Goal: Task Accomplishment & Management: Manage account settings

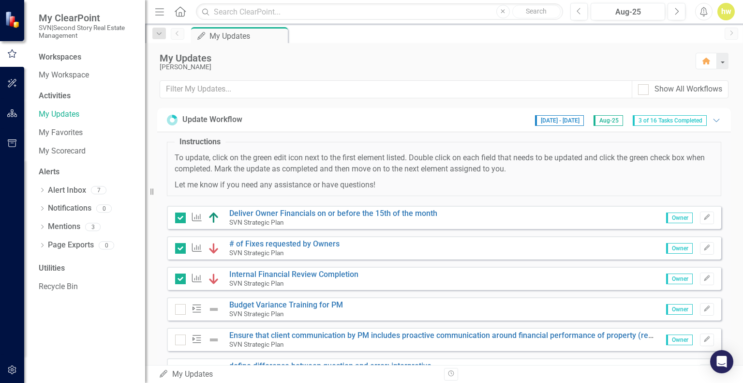
click at [703, 217] on icon "Edit" at bounding box center [706, 217] width 7 height 6
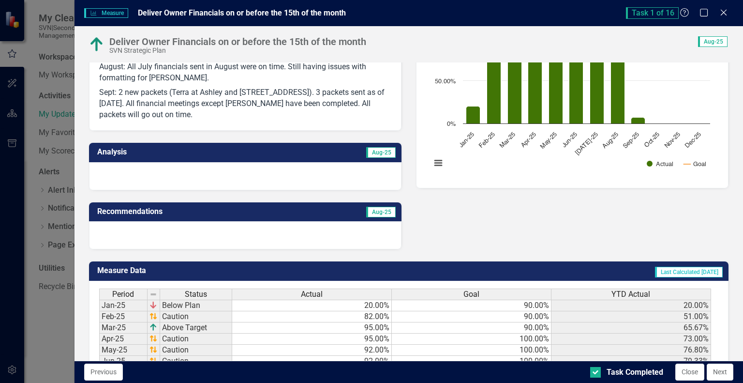
scroll to position [180, 0]
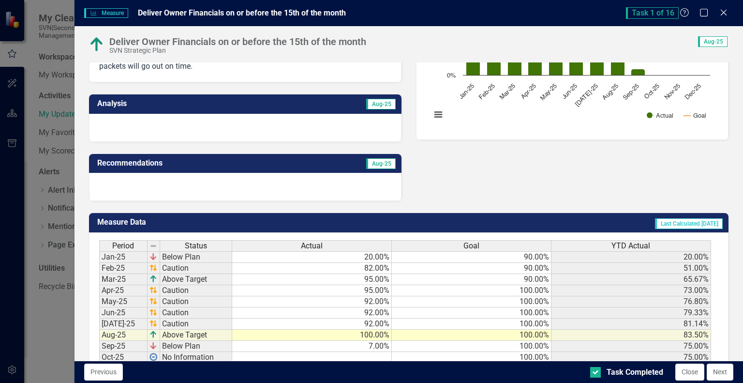
click at [358, 344] on td "7.00%" at bounding box center [312, 345] width 160 height 11
type textarea "95"
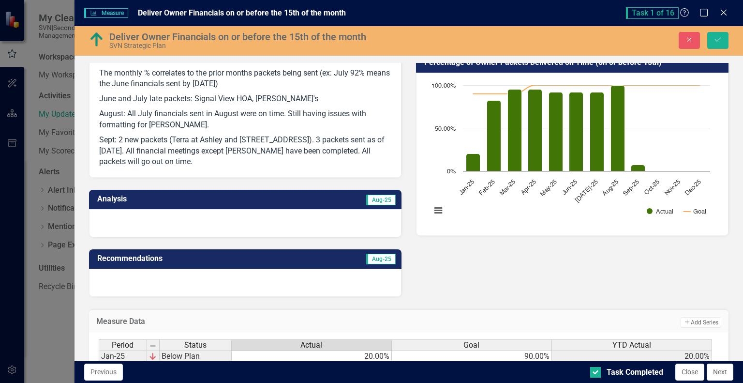
scroll to position [83, 0]
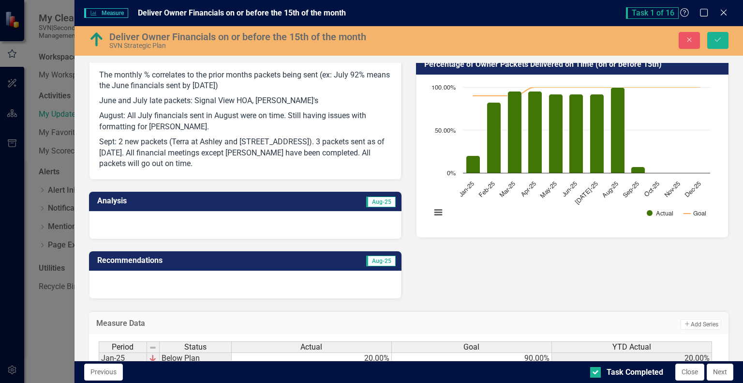
click at [159, 163] on p "Sept: 2 new packets (Terra at Ashley and [STREET_ADDRESS]). 3 packets sent as o…" at bounding box center [245, 151] width 292 height 35
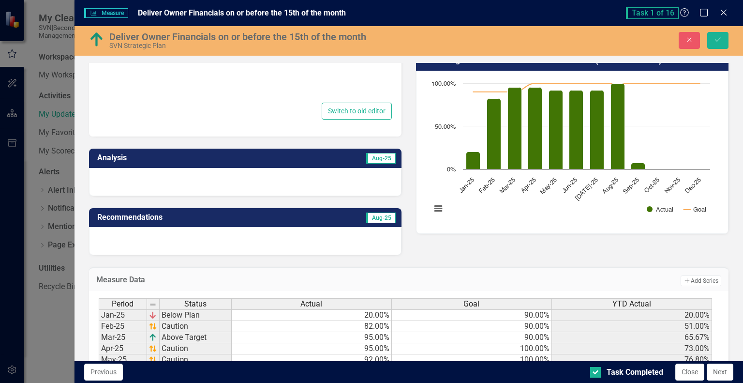
type textarea "<p>The monthly % correlates to the prior months packets being sent (ex: July 92…"
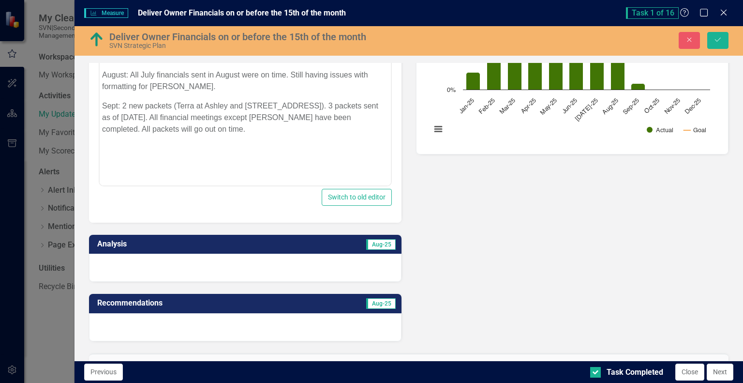
scroll to position [164, 0]
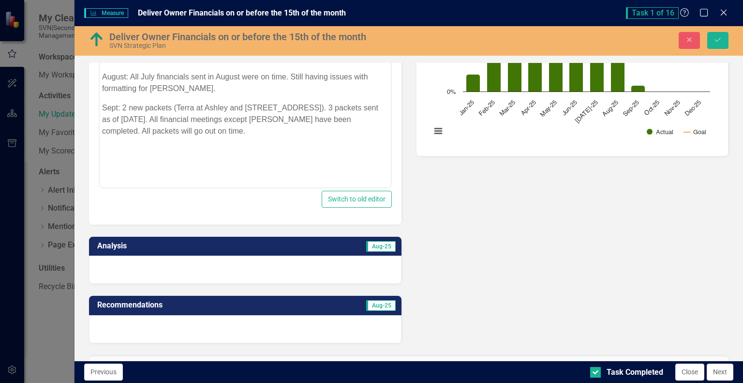
click at [192, 134] on p "Sept: 2 new packets (Terra at Ashley and [STREET_ADDRESS]). 3 packets sent as o…" at bounding box center [245, 119] width 286 height 35
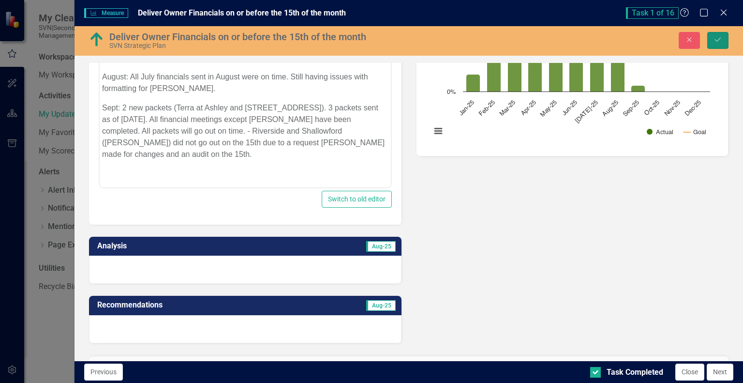
click at [718, 40] on icon "Save" at bounding box center [717, 39] width 9 height 7
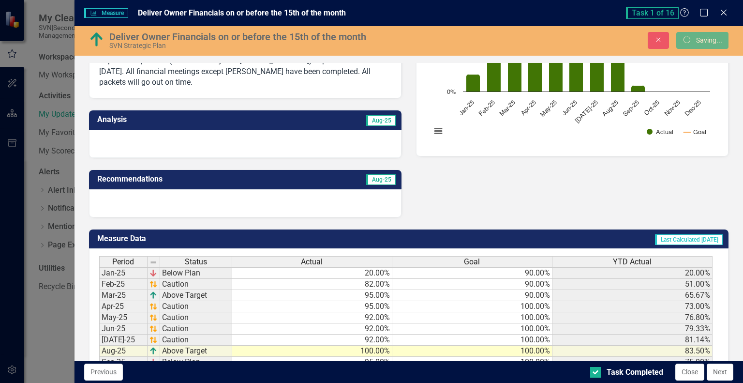
scroll to position [160, 0]
